Goal: Information Seeking & Learning: Learn about a topic

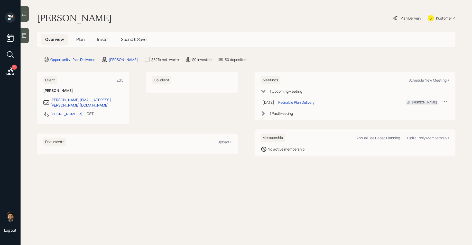
click at [108, 39] on span "Invest" at bounding box center [103, 39] width 12 height 6
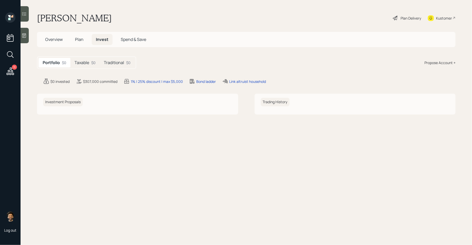
click at [107, 60] on h5 "Traditional" at bounding box center [114, 62] width 20 height 5
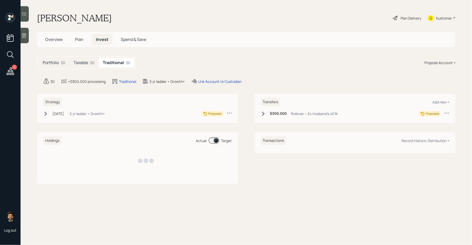
click at [88, 61] on div "Taxable $0" at bounding box center [83, 63] width 29 height 10
click at [116, 61] on h5 "Traditional" at bounding box center [114, 62] width 20 height 5
click at [78, 43] on h5 "Plan" at bounding box center [79, 39] width 17 height 11
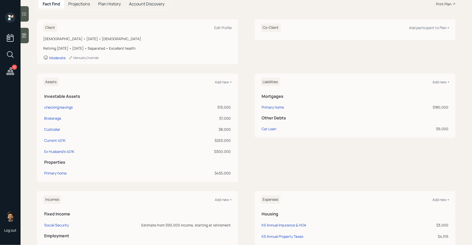
scroll to position [63, 0]
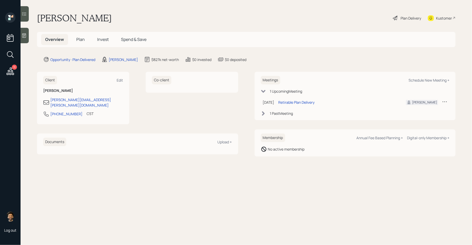
click at [108, 40] on span "Invest" at bounding box center [103, 39] width 12 height 6
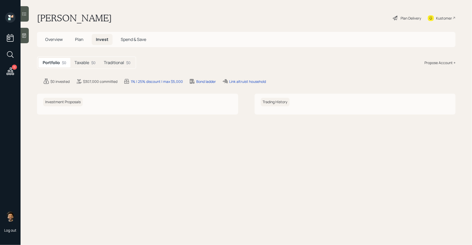
click at [85, 65] on h5 "Taxable" at bounding box center [82, 62] width 15 height 5
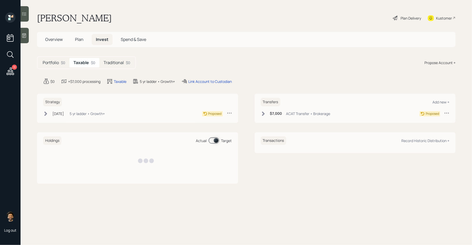
click at [113, 62] on h5 "Traditional" at bounding box center [114, 62] width 20 height 5
click at [90, 65] on div "Taxable $0" at bounding box center [83, 63] width 29 height 10
click at [79, 41] on span "Plan" at bounding box center [79, 39] width 8 height 6
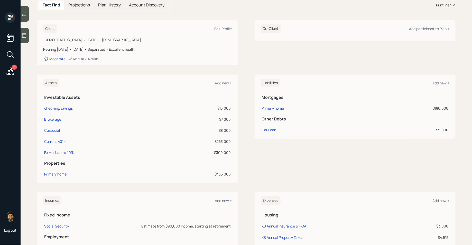
scroll to position [59, 0]
